Goal: Task Accomplishment & Management: Manage account settings

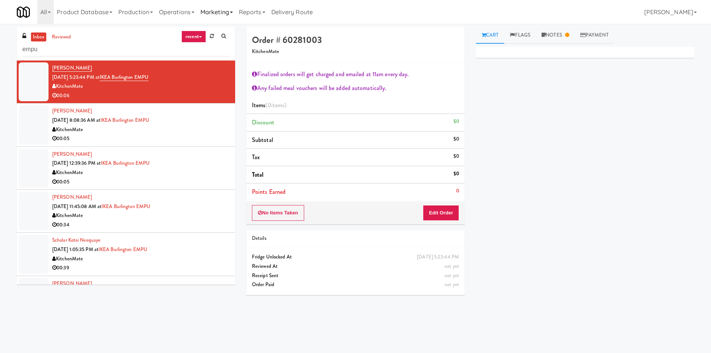
click at [212, 13] on link "Marketing" at bounding box center [216, 12] width 38 height 24
click at [168, 6] on link "Operations" at bounding box center [176, 12] width 41 height 24
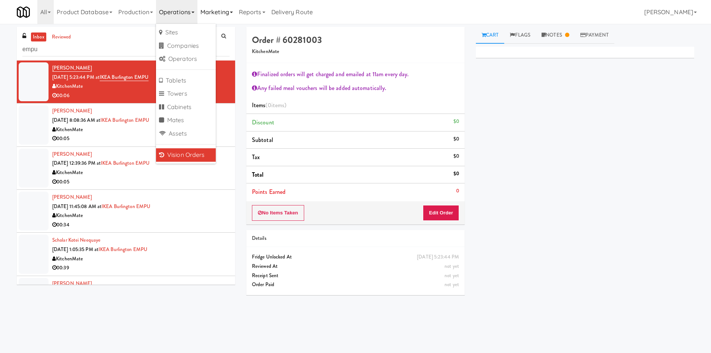
click at [225, 15] on link "Marketing" at bounding box center [216, 12] width 38 height 24
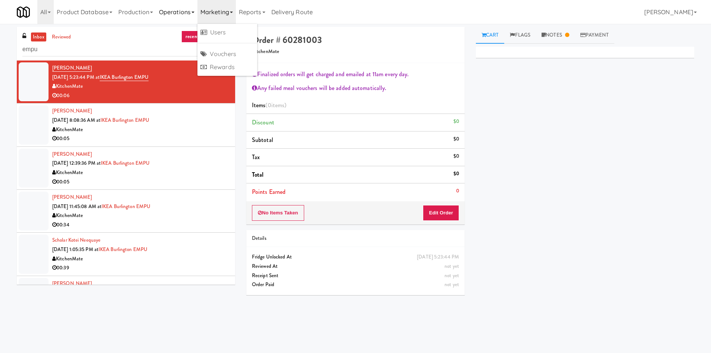
click at [186, 17] on link "Operations" at bounding box center [176, 12] width 41 height 24
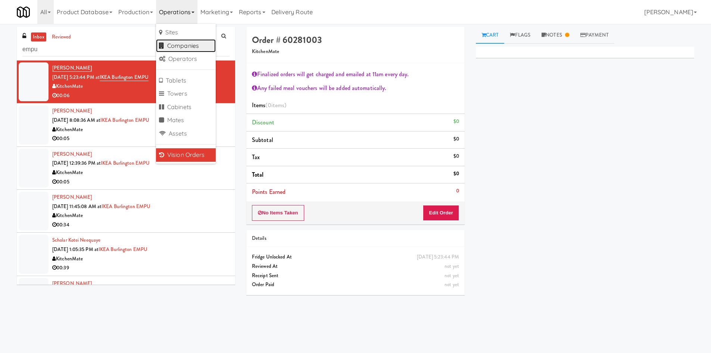
click at [194, 47] on link "Companies" at bounding box center [186, 45] width 60 height 13
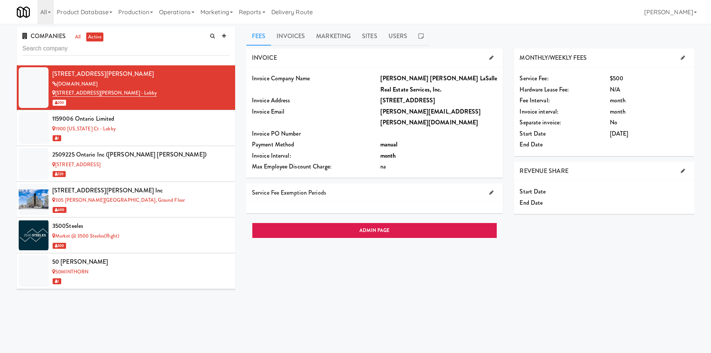
click at [108, 49] on input "text" at bounding box center [125, 49] width 207 height 14
type input "aero"
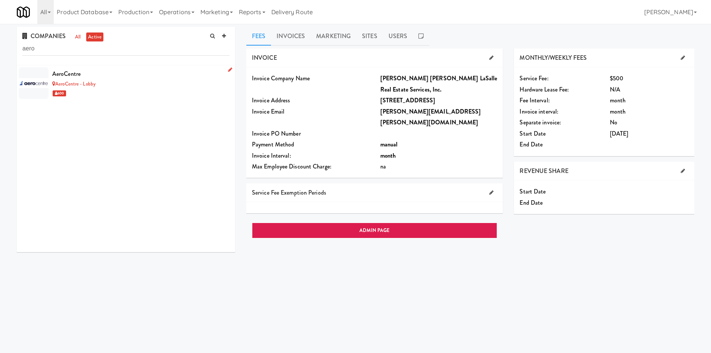
click at [139, 80] on div "AeroCentre - Lobby" at bounding box center [140, 84] width 177 height 9
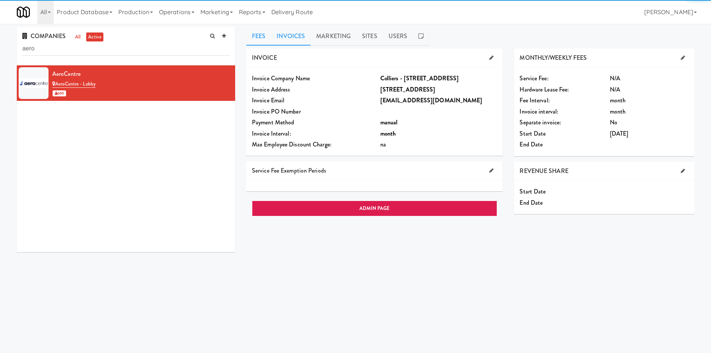
click at [306, 33] on link "Invoices" at bounding box center [291, 36] width 40 height 19
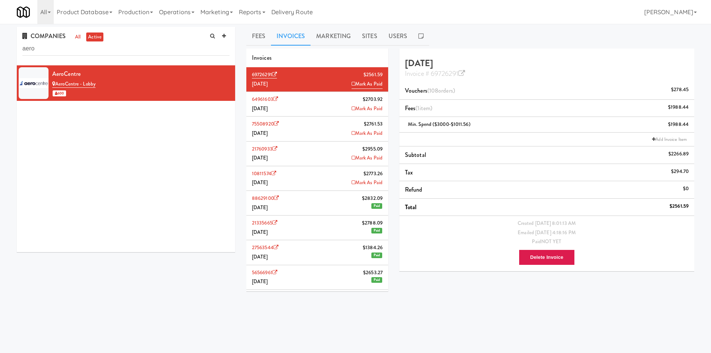
click at [304, 186] on li "10811574 $2773.26 March 2025 Mark As Paid" at bounding box center [317, 178] width 142 height 25
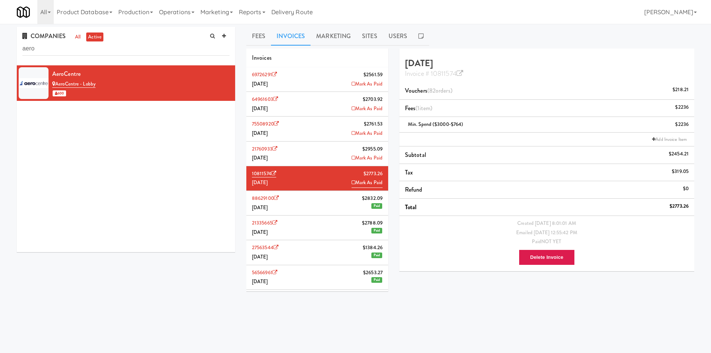
click at [352, 182] on icon at bounding box center [354, 182] width 4 height 5
click at [352, 159] on icon at bounding box center [354, 157] width 4 height 5
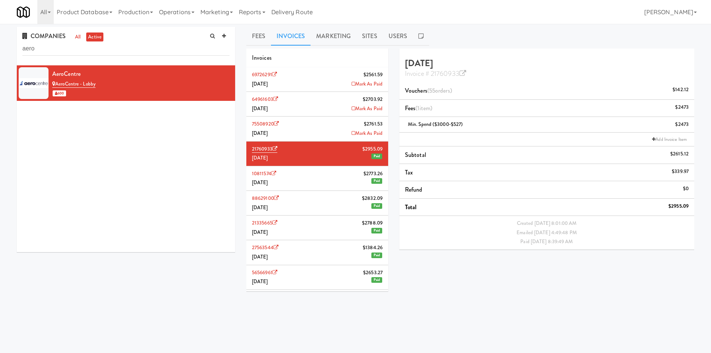
click at [352, 133] on icon at bounding box center [354, 133] width 4 height 5
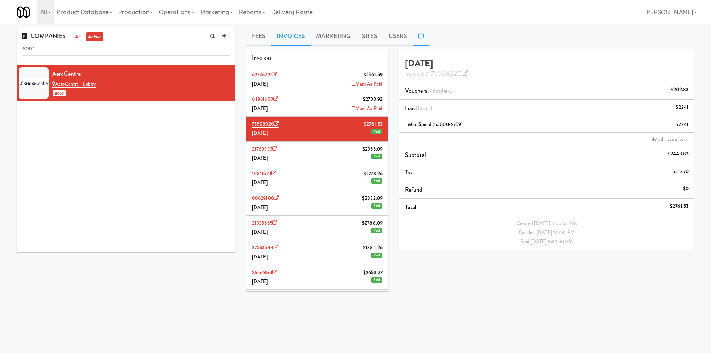
click at [423, 40] on link at bounding box center [421, 36] width 16 height 19
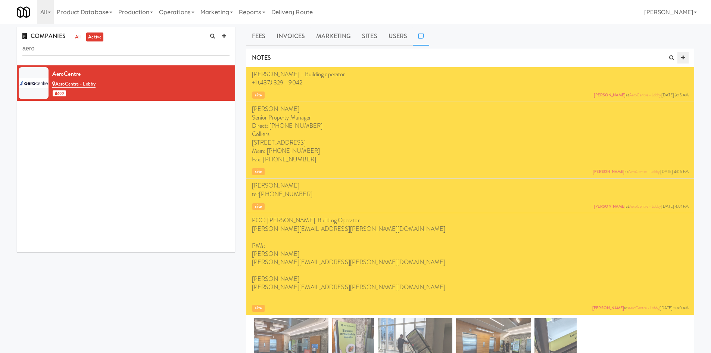
click at [680, 56] on link at bounding box center [683, 57] width 11 height 11
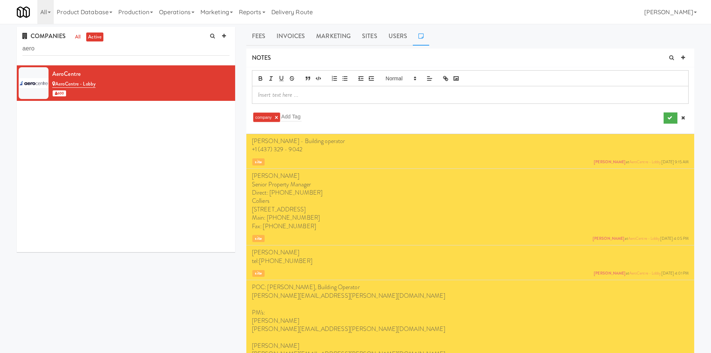
click at [416, 95] on p at bounding box center [470, 95] width 425 height 8
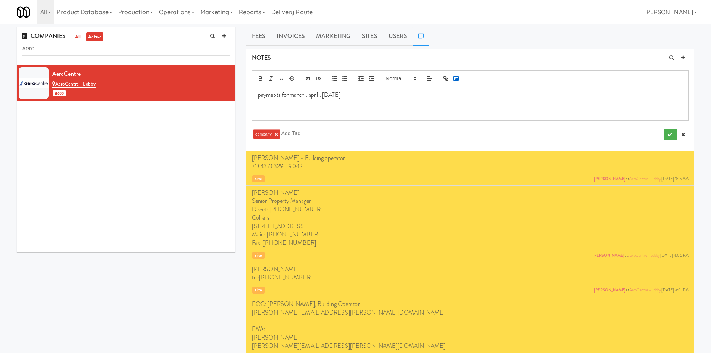
click at [454, 81] on icon "button" at bounding box center [456, 78] width 7 height 7
click at [275, 97] on p "paymebts for march , april , may 2025" at bounding box center [470, 95] width 425 height 8
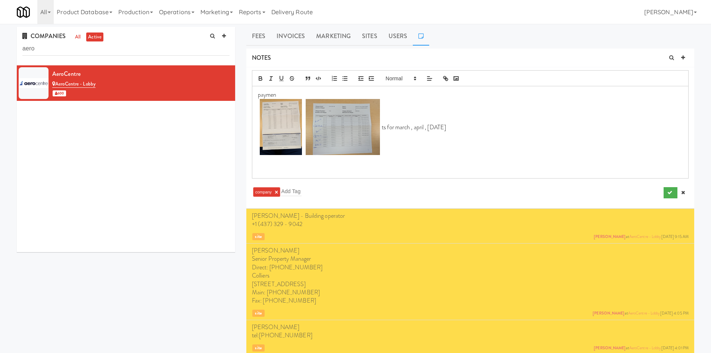
drag, startPoint x: 465, startPoint y: 126, endPoint x: 381, endPoint y: 128, distance: 84.0
click at [381, 128] on p "ts for march , april , may 2025" at bounding box center [470, 128] width 425 height 58
click at [283, 93] on p "paymen" at bounding box center [470, 95] width 425 height 8
click at [669, 195] on icon "submit" at bounding box center [669, 192] width 5 height 5
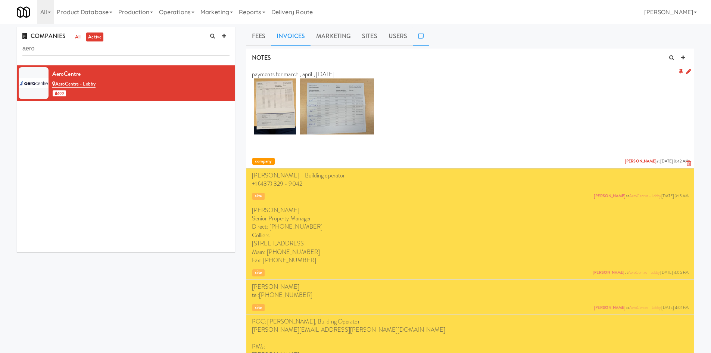
click at [290, 36] on link "Invoices" at bounding box center [291, 36] width 40 height 19
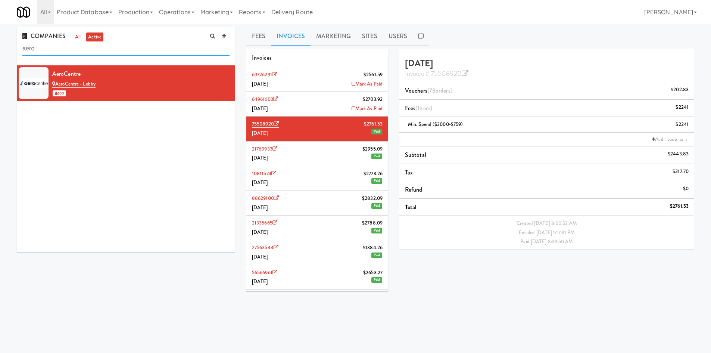
click at [161, 49] on input "aero" at bounding box center [125, 49] width 207 height 14
type input "valleywood"
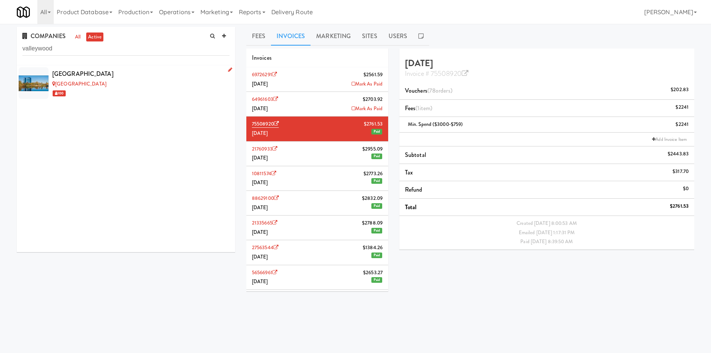
click at [170, 72] on div "Valleywood Center" at bounding box center [140, 73] width 177 height 11
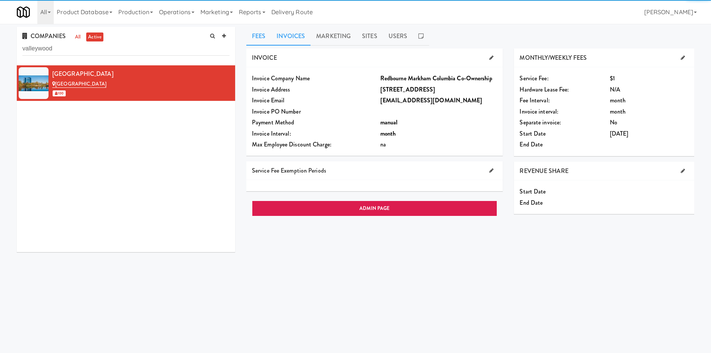
click at [302, 33] on link "Invoices" at bounding box center [291, 36] width 40 height 19
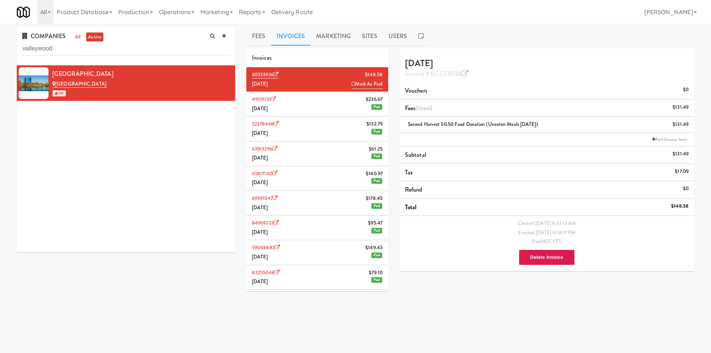
click at [302, 113] on li "49101151 $236.67 June 2025 Paid" at bounding box center [317, 104] width 142 height 25
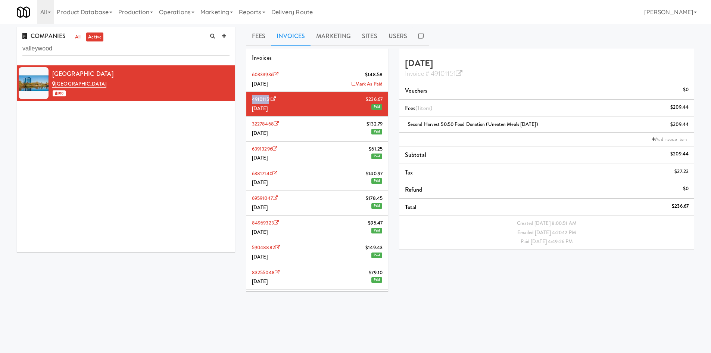
click at [269, 98] on li "49101151 $236.67 June 2025 Paid" at bounding box center [317, 104] width 142 height 25
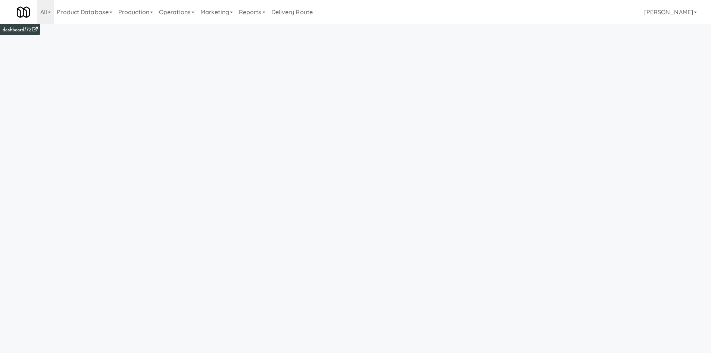
click at [176, 12] on link "Operations" at bounding box center [176, 12] width 41 height 24
click at [190, 109] on link "Cabinets" at bounding box center [186, 106] width 60 height 13
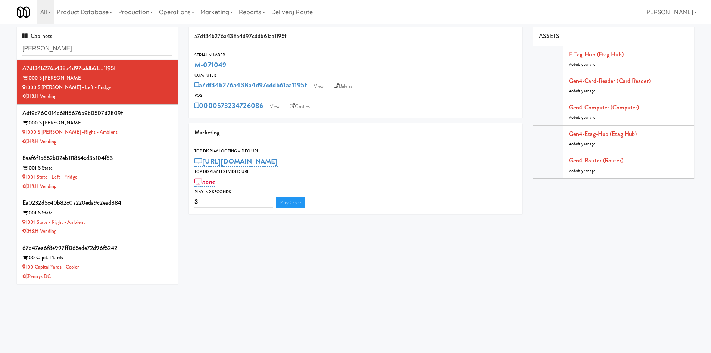
type input "baker"
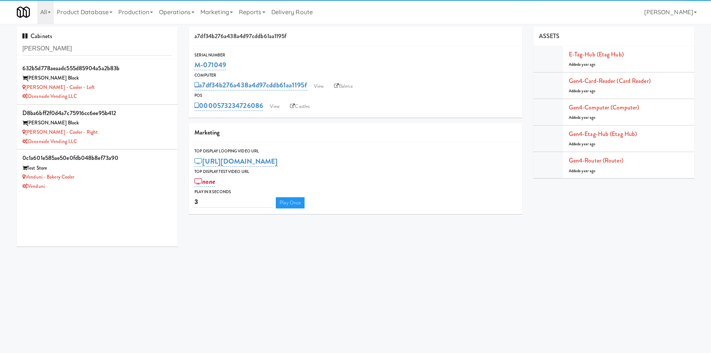
click at [126, 94] on div "Oceanside Vending LLC" at bounding box center [97, 96] width 150 height 9
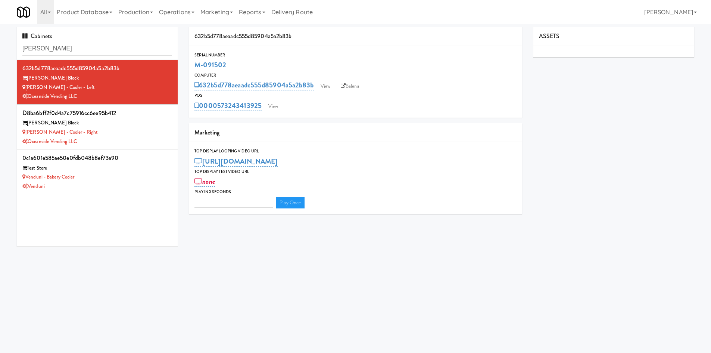
type input "3"
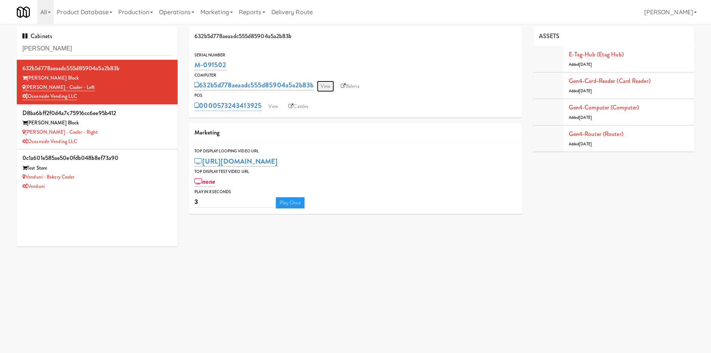
click at [327, 88] on link "View" at bounding box center [325, 86] width 17 height 11
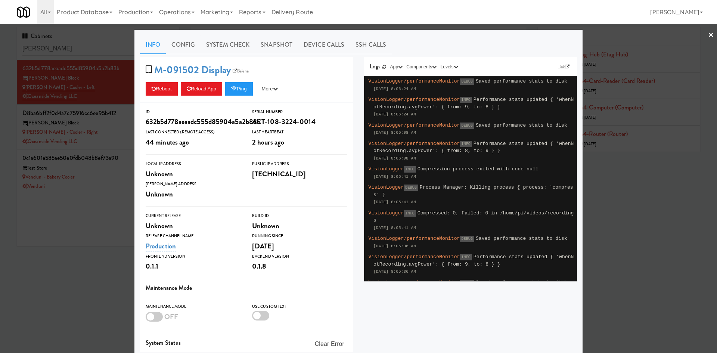
click at [94, 267] on div at bounding box center [358, 176] width 717 height 353
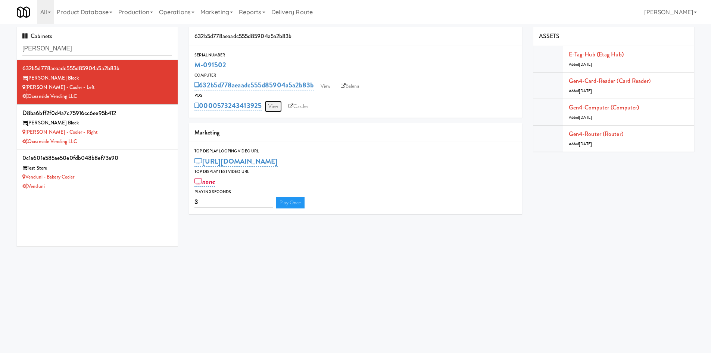
click at [279, 105] on link "View" at bounding box center [273, 106] width 17 height 11
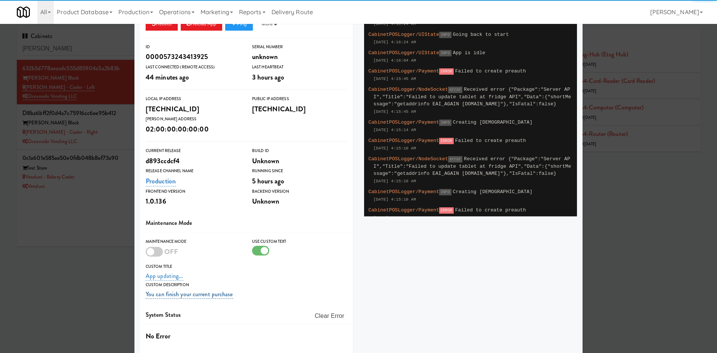
scroll to position [91, 0]
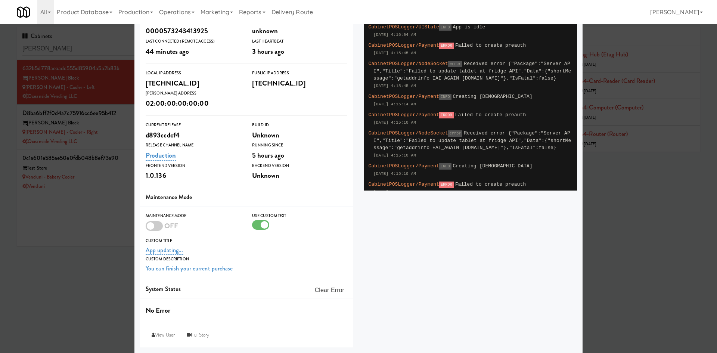
click at [154, 224] on div at bounding box center [154, 226] width 17 height 10
click at [0, 0] on input "checkbox" at bounding box center [0, 0] width 0 height 0
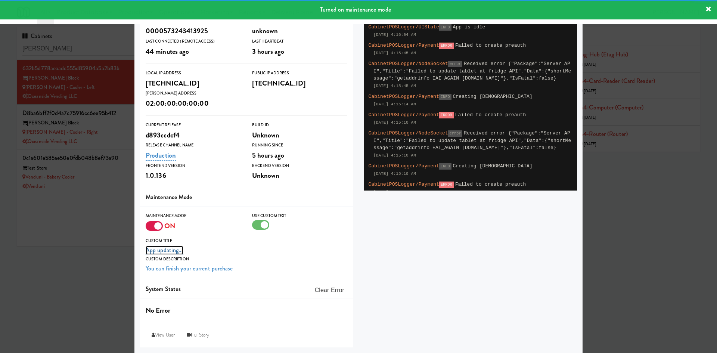
click at [164, 249] on link "App updating..." at bounding box center [165, 250] width 38 height 9
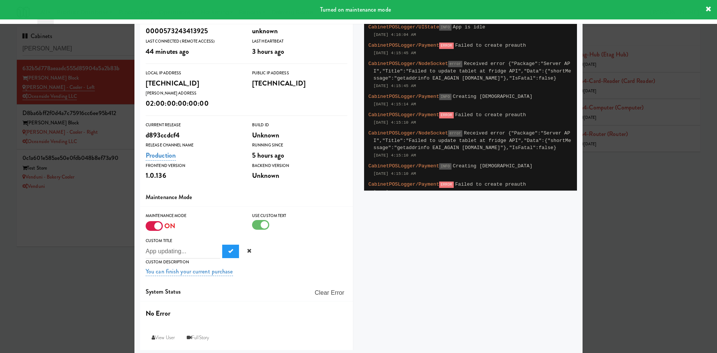
click at [259, 224] on div at bounding box center [260, 225] width 17 height 10
click at [0, 0] on input "checkbox" at bounding box center [0, 0] width 0 height 0
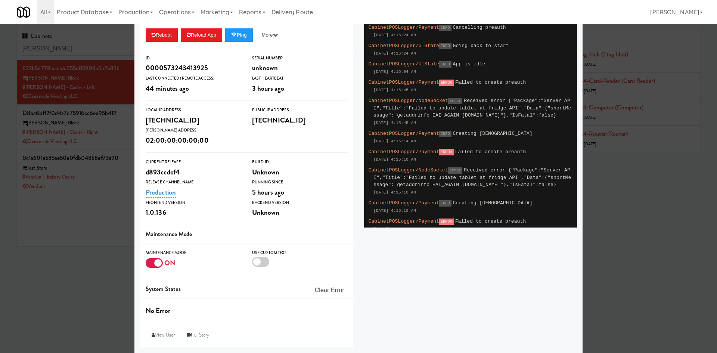
scroll to position [0, 0]
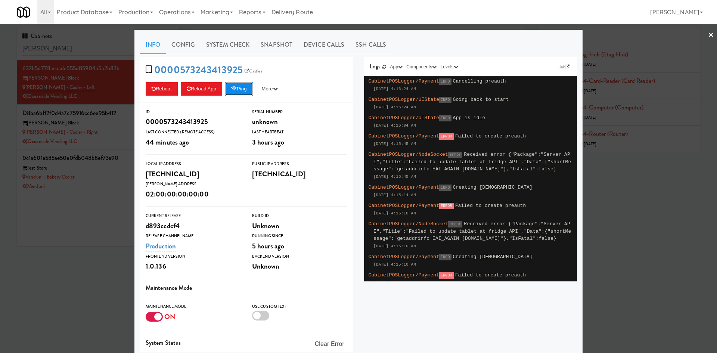
click at [234, 91] on button "Ping" at bounding box center [239, 88] width 28 height 13
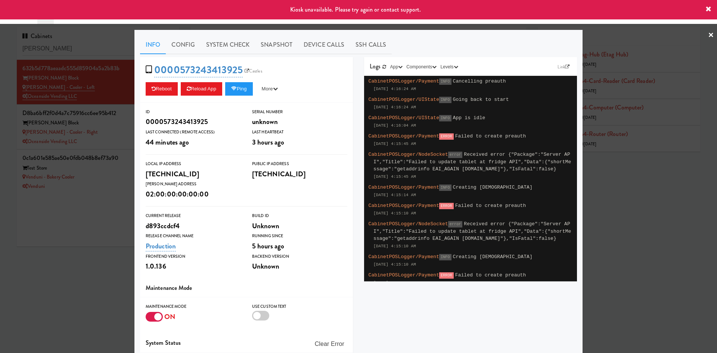
scroll to position [54, 0]
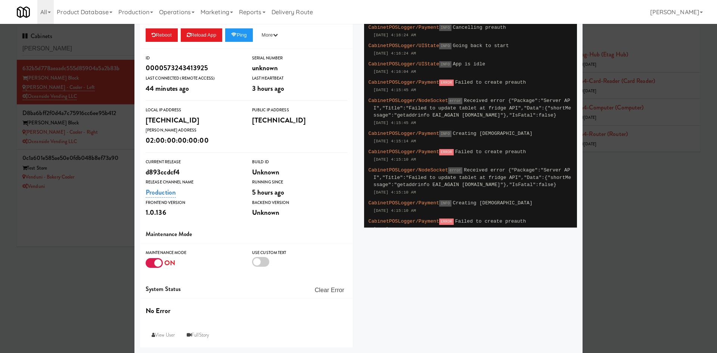
click at [258, 261] on div at bounding box center [260, 262] width 17 height 10
click at [0, 0] on input "checkbox" at bounding box center [0, 0] width 0 height 0
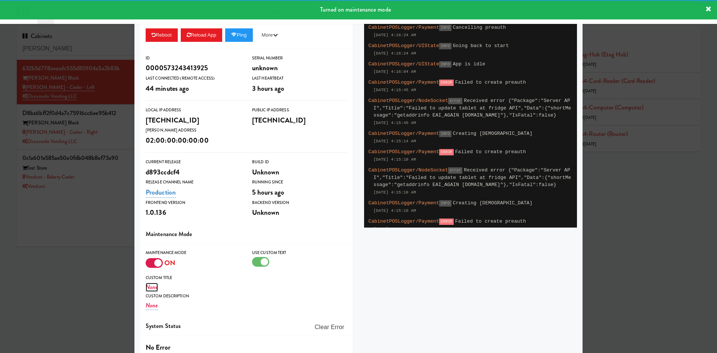
click at [153, 289] on link "None" at bounding box center [152, 287] width 12 height 9
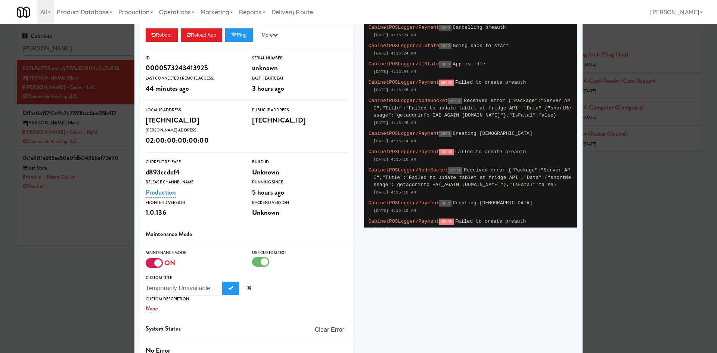
type input "Temporarily Unavailable"
click at [183, 290] on input "Temporarily Unavailable" at bounding box center [183, 288] width 75 height 14
click at [228, 287] on span "Submit" at bounding box center [230, 287] width 5 height 5
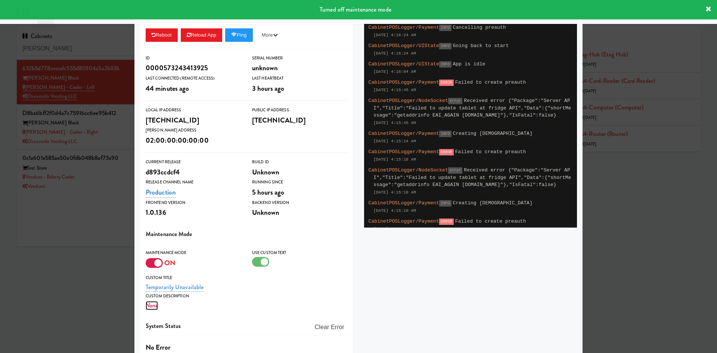
click at [149, 306] on link "None" at bounding box center [152, 305] width 12 height 9
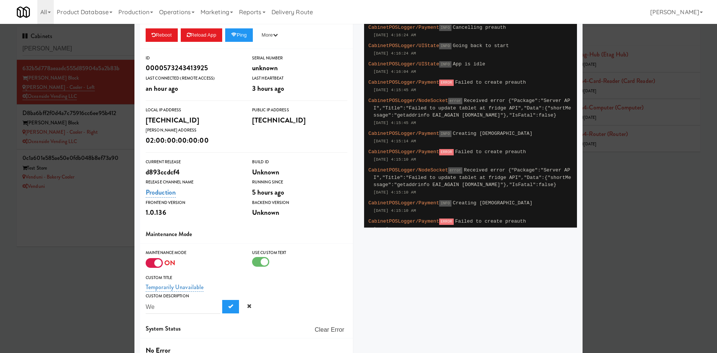
type input "W"
type input "We'll be back soon!"
click at [222, 300] on button "Submit" at bounding box center [230, 306] width 17 height 13
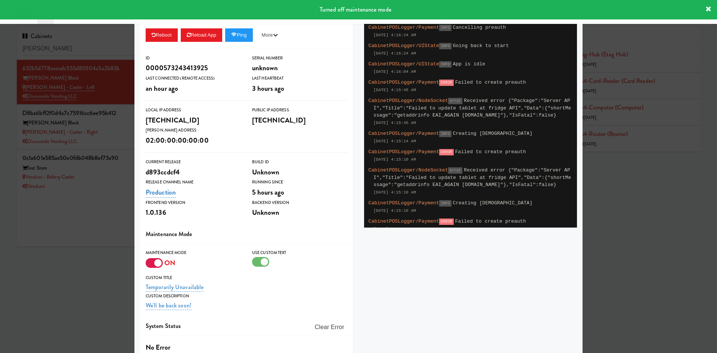
click at [94, 299] on div at bounding box center [358, 176] width 717 height 353
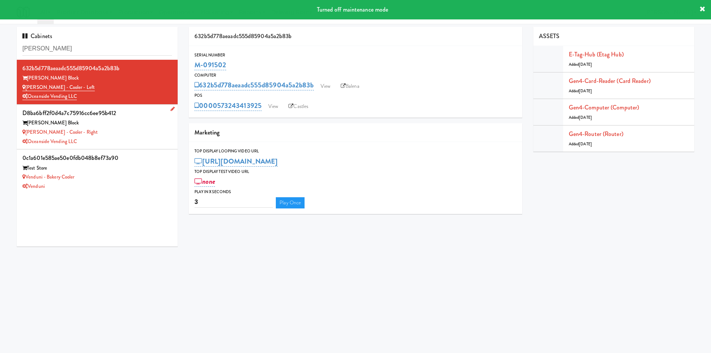
click at [121, 135] on div "Baker - Cooler - Right" at bounding box center [97, 132] width 150 height 9
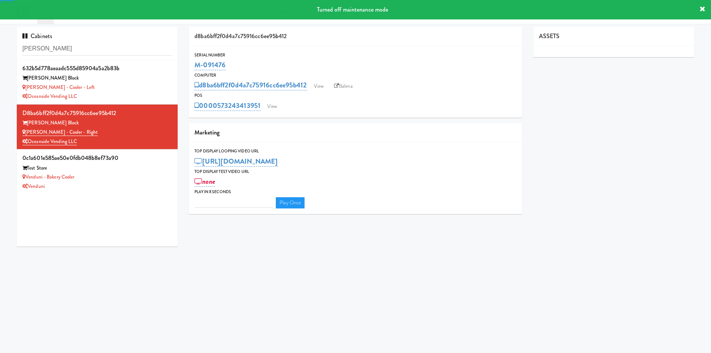
type input "3"
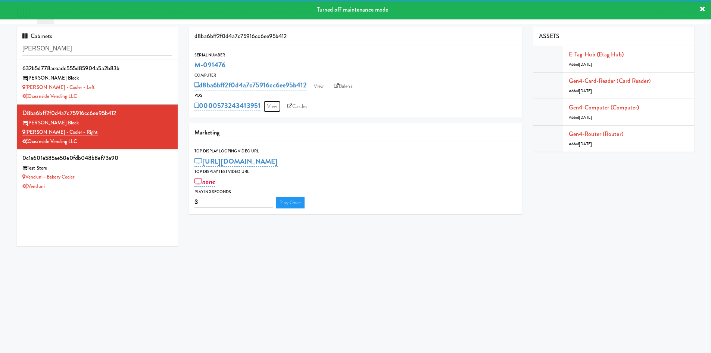
click at [273, 109] on link "View" at bounding box center [272, 106] width 17 height 11
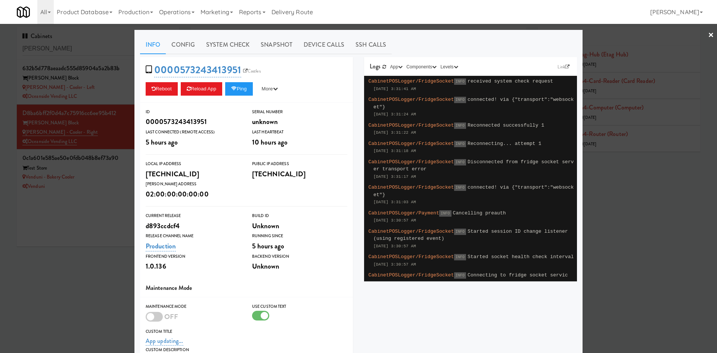
click at [150, 318] on div at bounding box center [154, 317] width 17 height 10
click at [0, 0] on input "checkbox" at bounding box center [0, 0] width 0 height 0
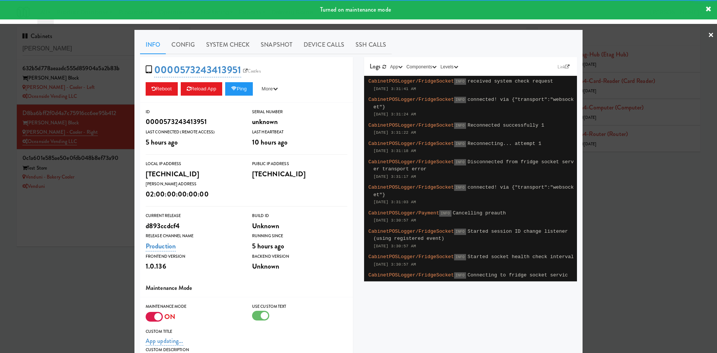
click at [258, 314] on div at bounding box center [260, 316] width 17 height 10
click at [0, 0] on input "checkbox" at bounding box center [0, 0] width 0 height 0
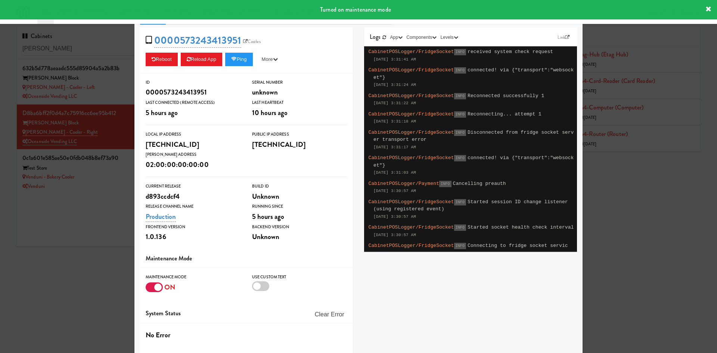
scroll to position [54, 0]
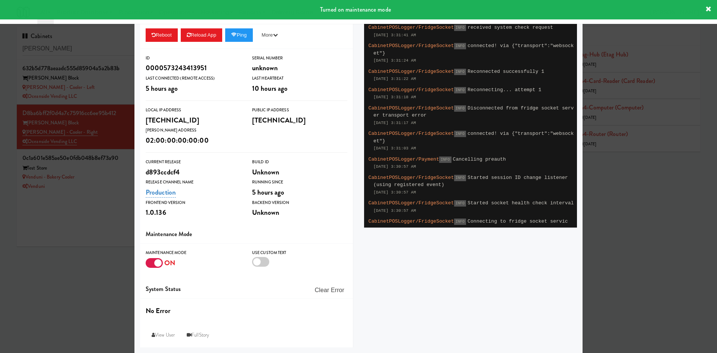
click at [264, 260] on div at bounding box center [260, 262] width 17 height 10
click at [0, 0] on input "checkbox" at bounding box center [0, 0] width 0 height 0
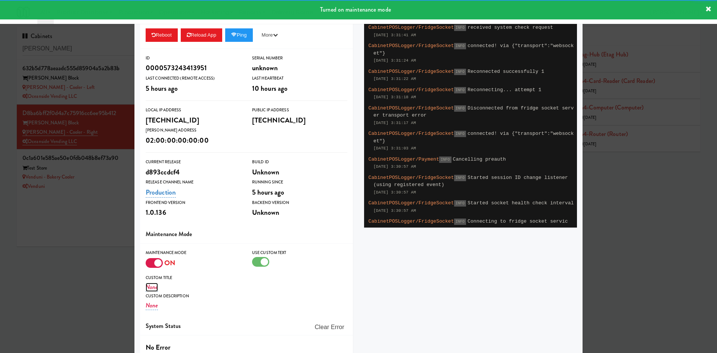
click at [149, 288] on link "None" at bounding box center [152, 287] width 12 height 9
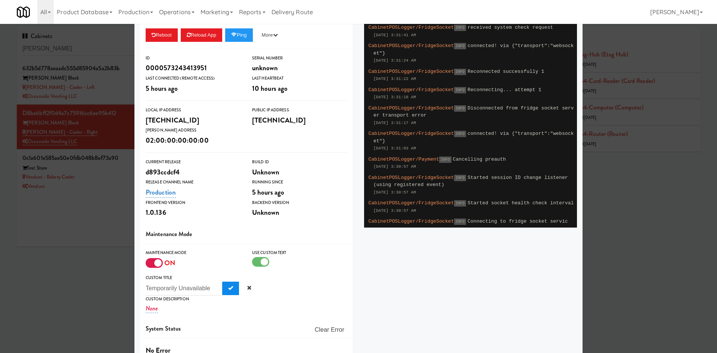
type input "Temporarily Unavailable"
click at [223, 284] on button "Submit" at bounding box center [230, 287] width 17 height 13
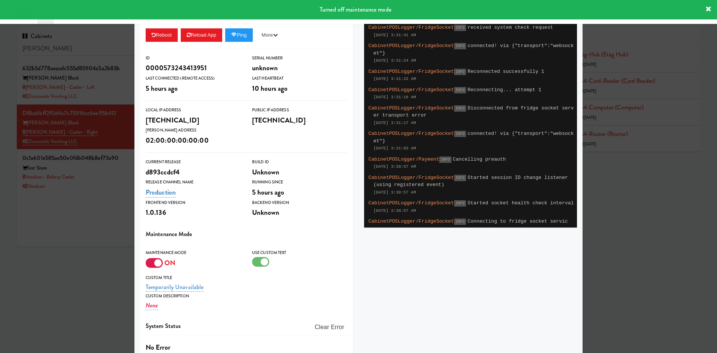
click at [56, 267] on div at bounding box center [358, 176] width 717 height 353
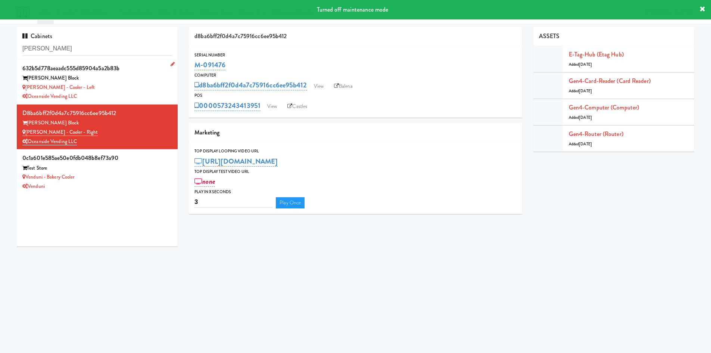
click at [127, 94] on div "Oceanside Vending LLC" at bounding box center [97, 96] width 150 height 9
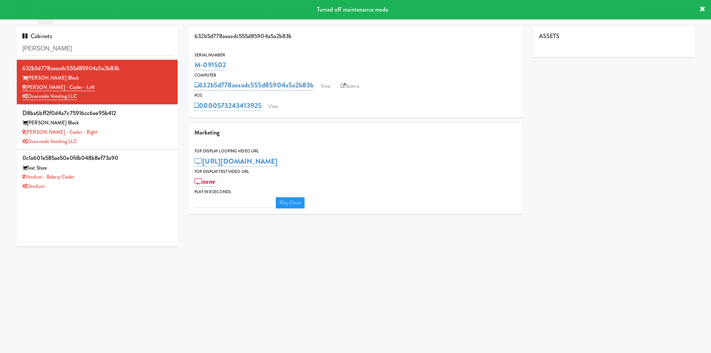
type input "3"
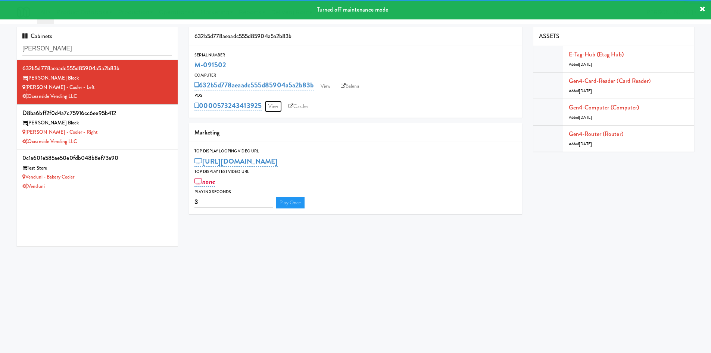
click at [272, 107] on link "View" at bounding box center [273, 106] width 17 height 11
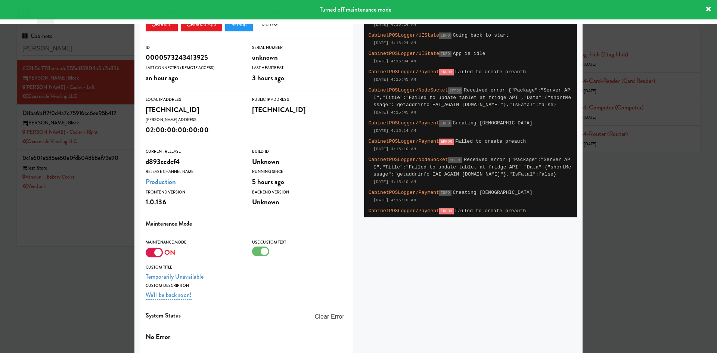
scroll to position [91, 0]
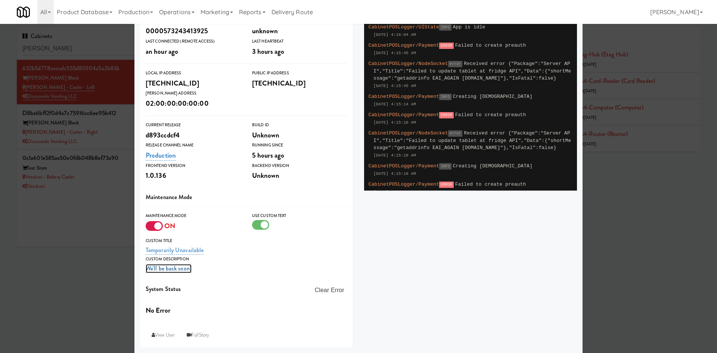
click at [166, 270] on link "We'll be back soon!" at bounding box center [169, 268] width 46 height 9
click at [166, 270] on input "We'll be back soon!" at bounding box center [183, 270] width 75 height 14
click at [59, 296] on div at bounding box center [358, 176] width 717 height 353
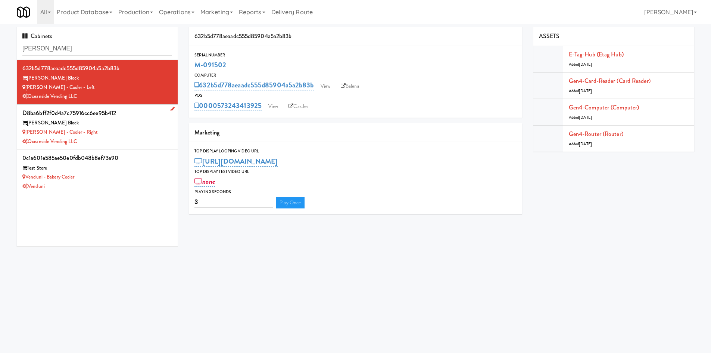
click at [146, 131] on div "Baker - Cooler - Right" at bounding box center [97, 132] width 150 height 9
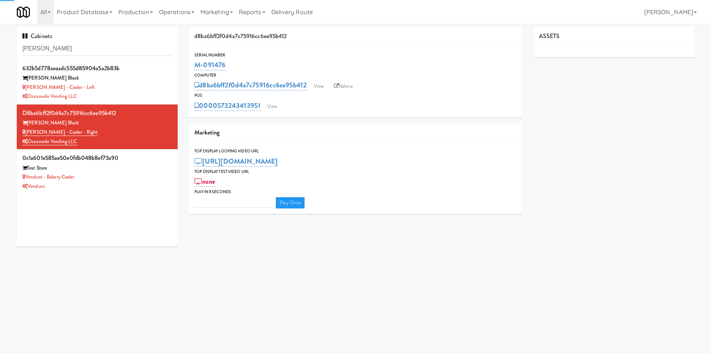
type input "3"
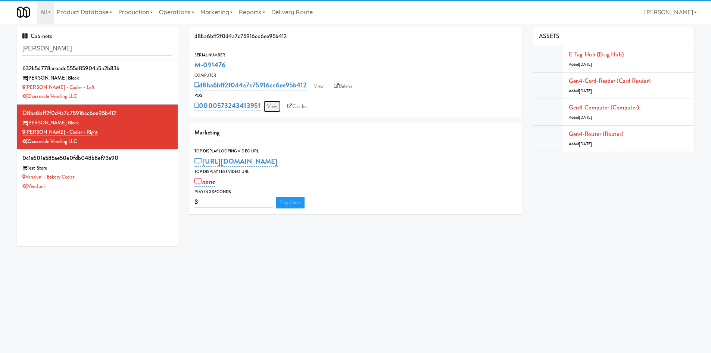
click at [280, 104] on link "View" at bounding box center [272, 106] width 17 height 11
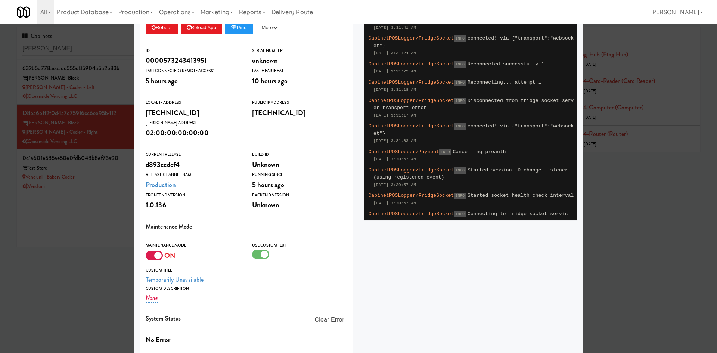
scroll to position [91, 0]
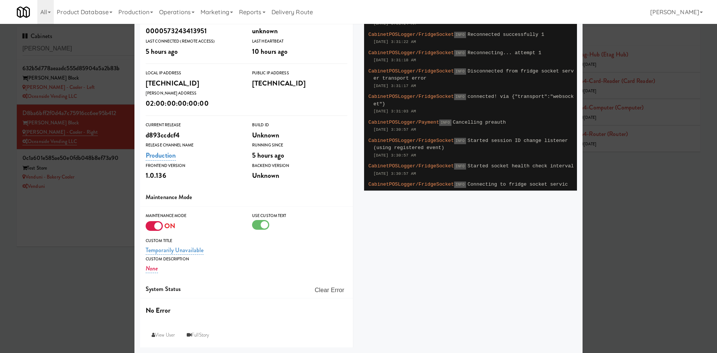
click at [148, 274] on div "Maintenance Mode ON Use Custom Text Custom Title Temporarily Unavailable Custom…" at bounding box center [246, 242] width 213 height 73
click at [148, 270] on link "None" at bounding box center [152, 268] width 12 height 9
type input "We'll be back soon!"
click at [222, 272] on button "Submit" at bounding box center [230, 269] width 17 height 13
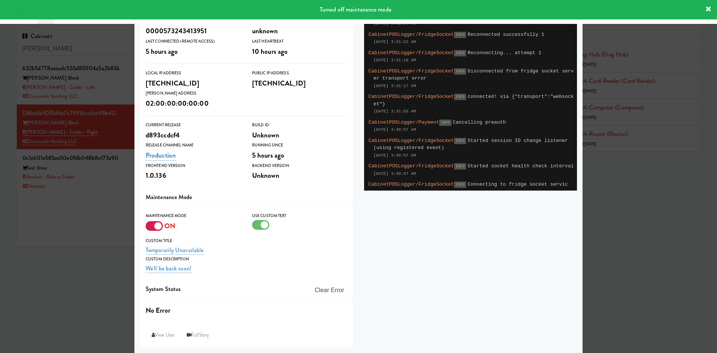
scroll to position [0, 0]
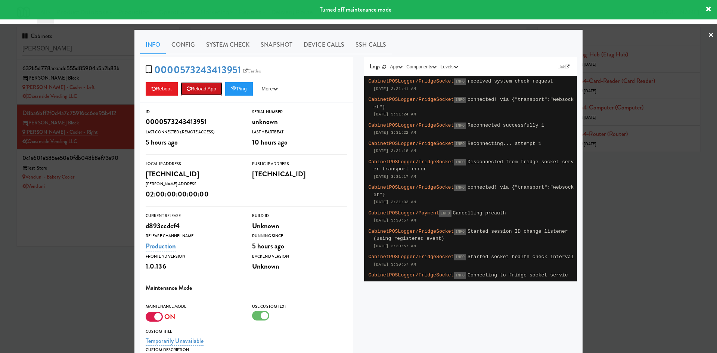
click at [210, 90] on button "Reload App" at bounding box center [201, 88] width 41 height 13
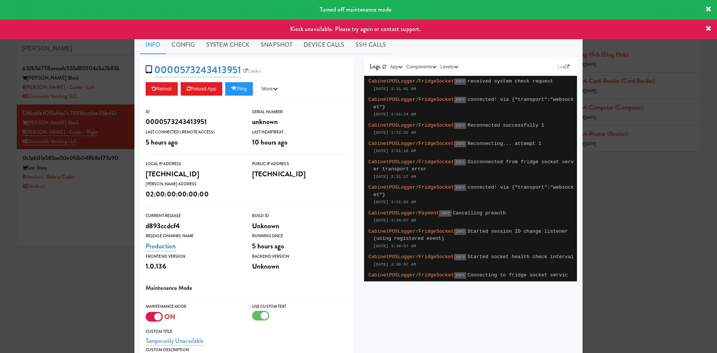
click at [92, 212] on div at bounding box center [358, 176] width 717 height 353
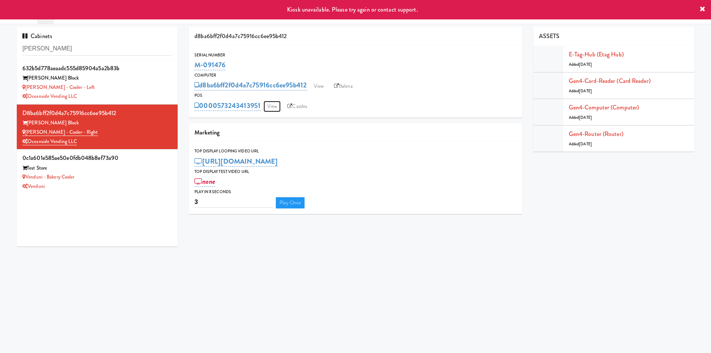
click at [280, 105] on link "View" at bounding box center [272, 106] width 17 height 11
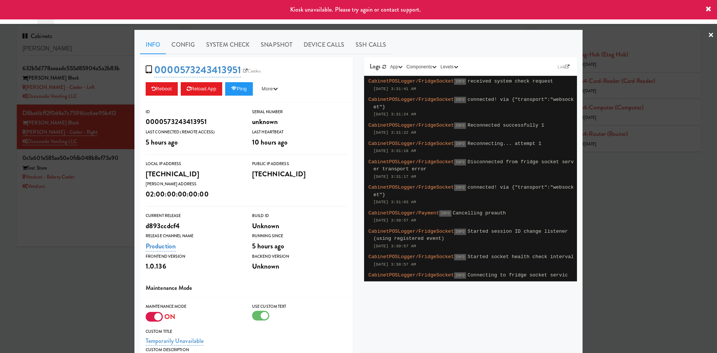
click at [85, 281] on div at bounding box center [358, 176] width 717 height 353
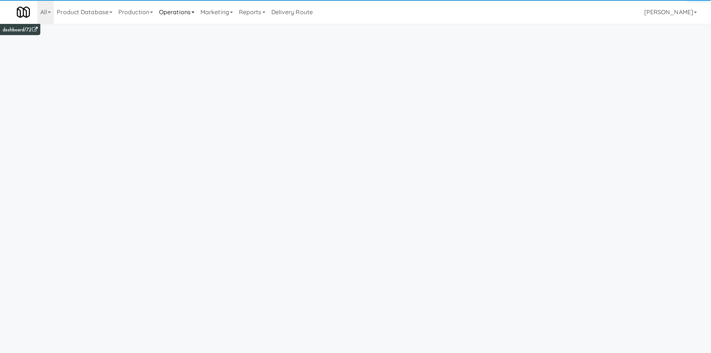
click at [187, 11] on link "Operations" at bounding box center [176, 12] width 41 height 24
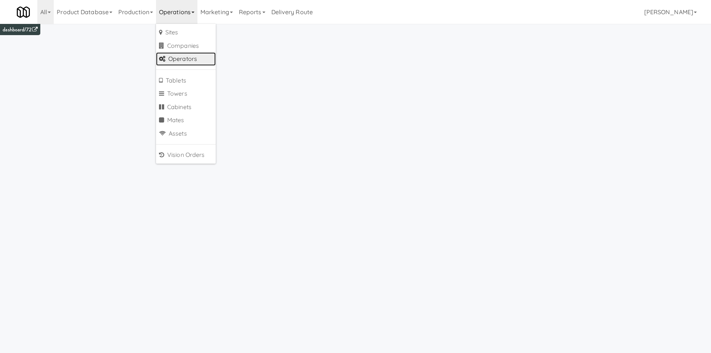
click at [193, 59] on link "Operators" at bounding box center [186, 58] width 60 height 13
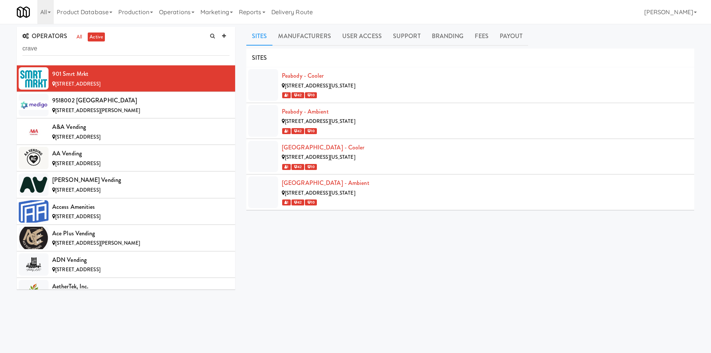
type input "crave"
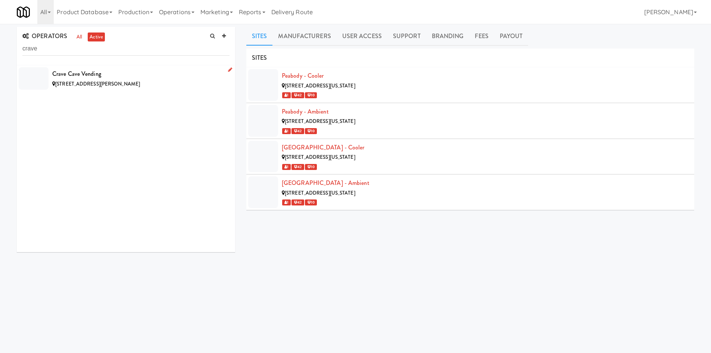
click at [179, 82] on div "[STREET_ADDRESS][PERSON_NAME]" at bounding box center [140, 84] width 177 height 9
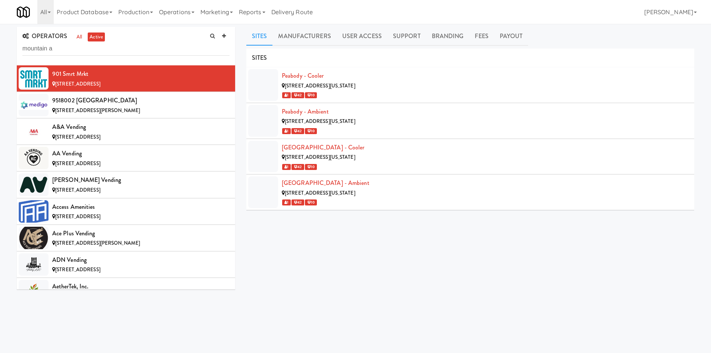
type input "mountain a"
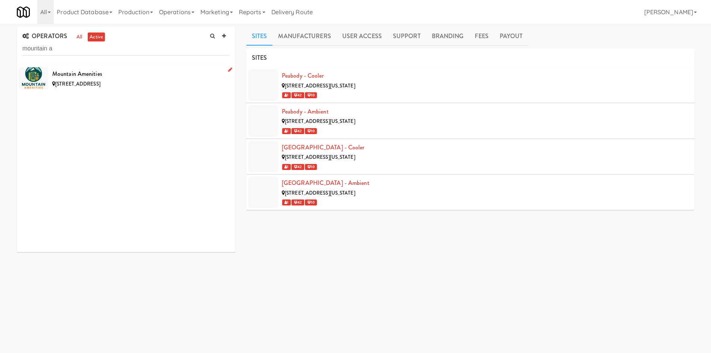
click at [165, 88] on div "[STREET_ADDRESS]" at bounding box center [140, 84] width 177 height 9
